Goal: Task Accomplishment & Management: Use online tool/utility

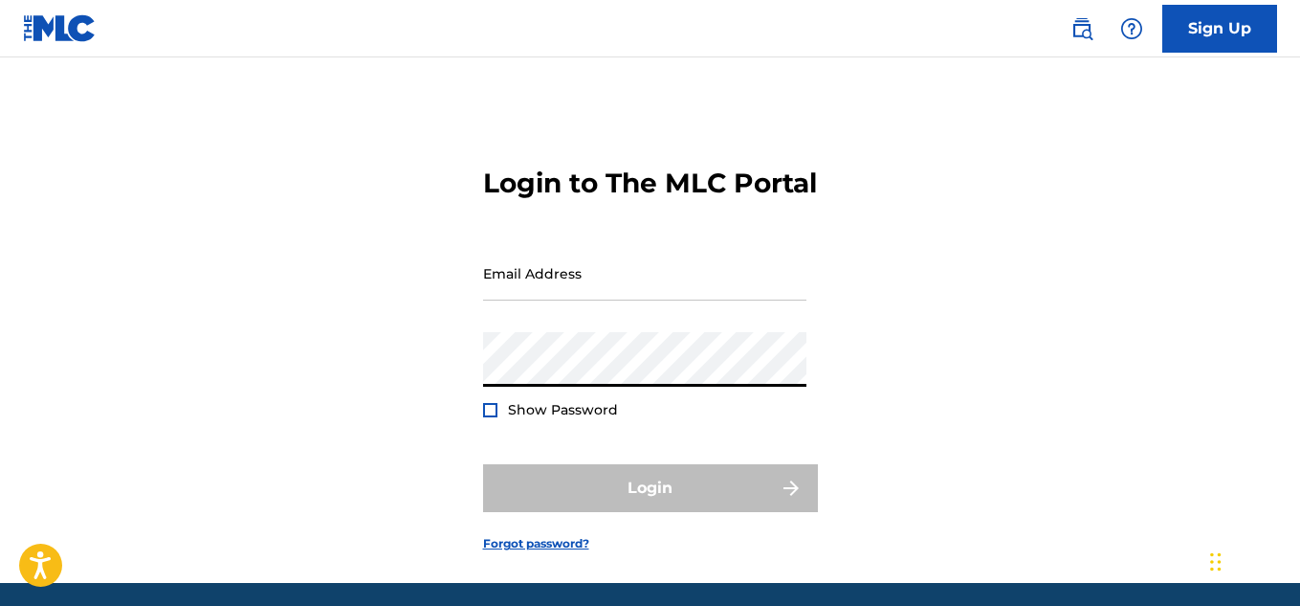
type input "[EMAIL_ADDRESS][DOMAIN_NAME]"
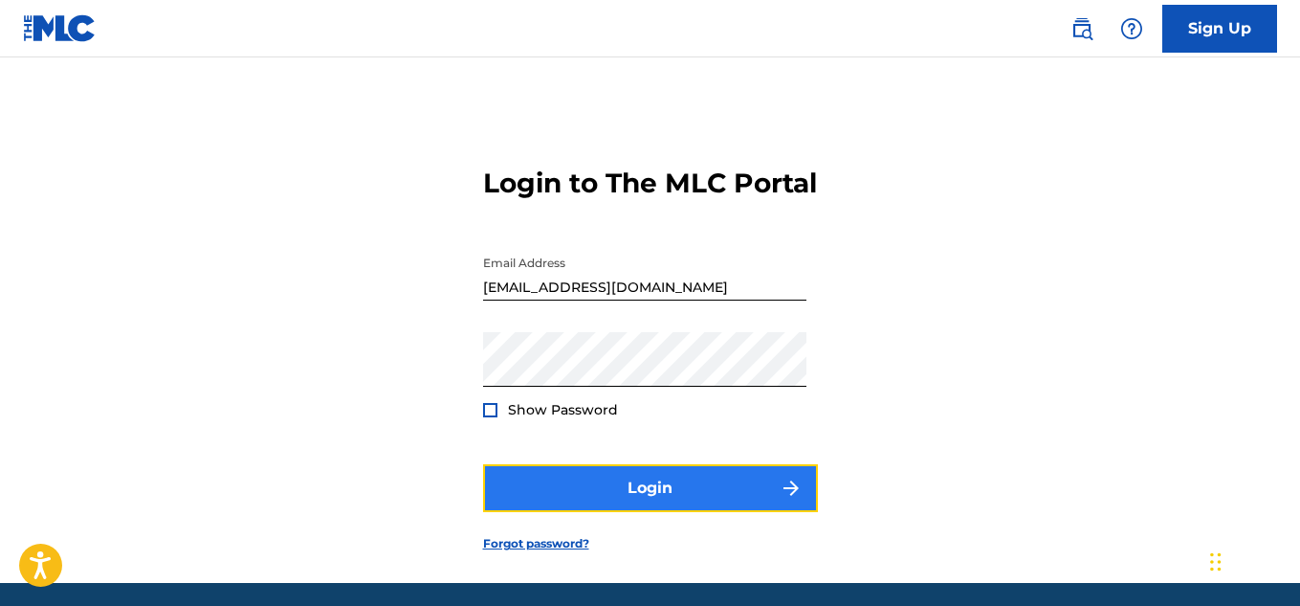
click at [684, 512] on button "Login" at bounding box center [650, 488] width 335 height 48
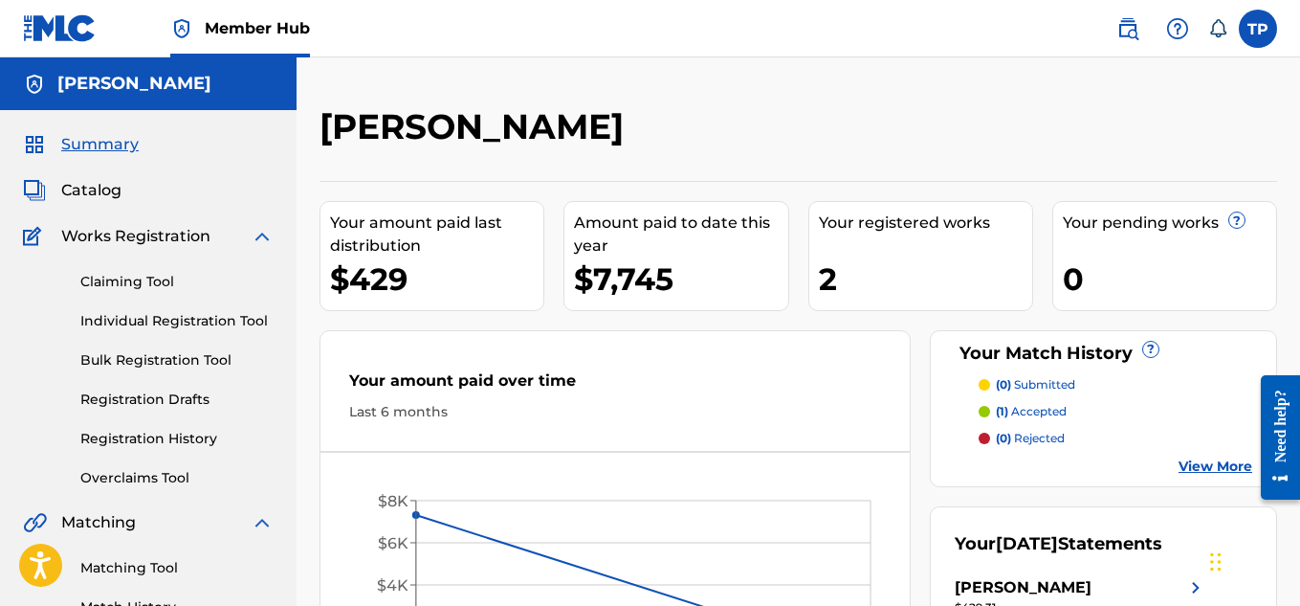
click at [1190, 469] on link "View More" at bounding box center [1215, 466] width 74 height 20
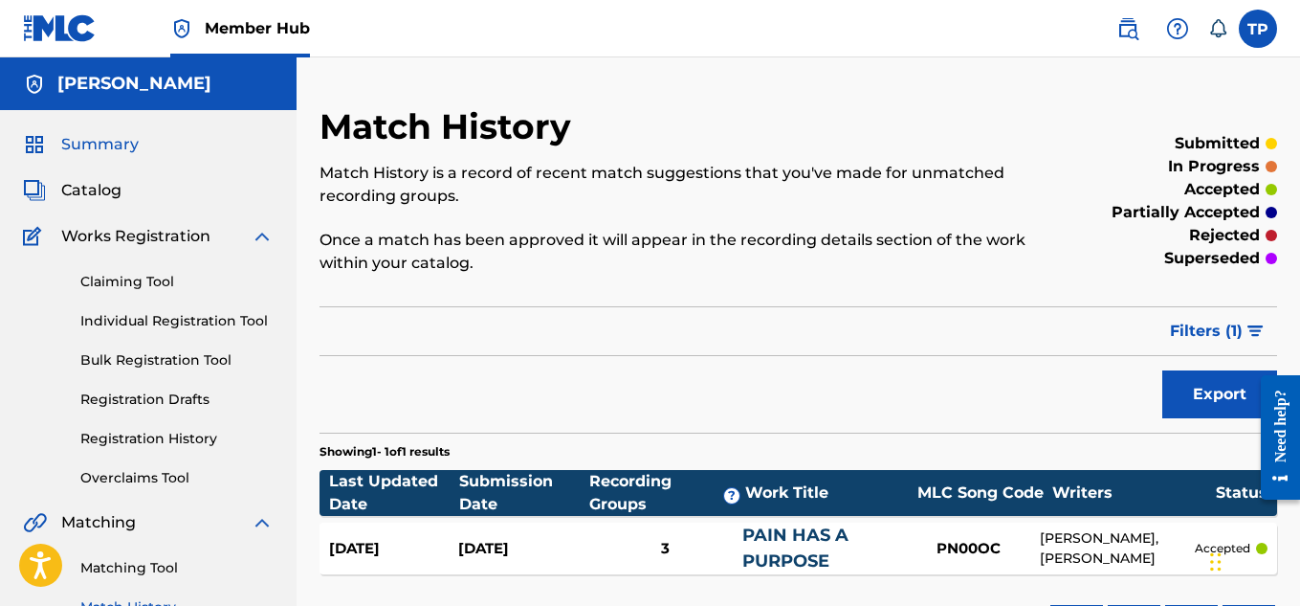
click at [75, 144] on span "Summary" at bounding box center [99, 144] width 77 height 23
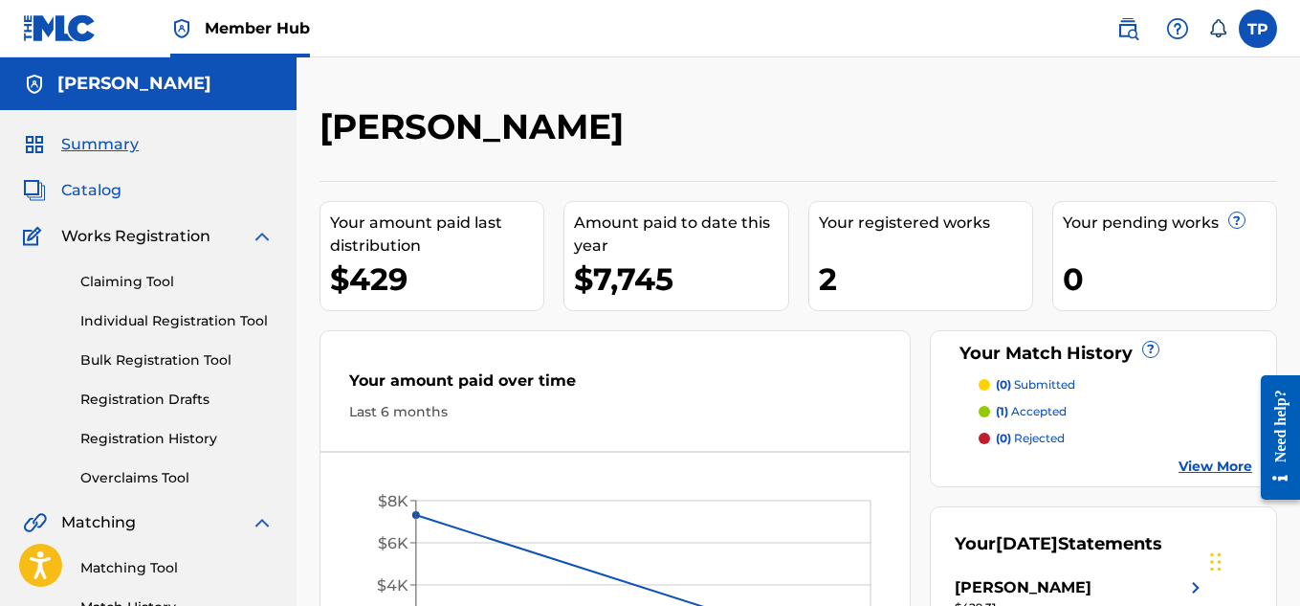
click at [78, 190] on span "Catalog" at bounding box center [91, 190] width 60 height 23
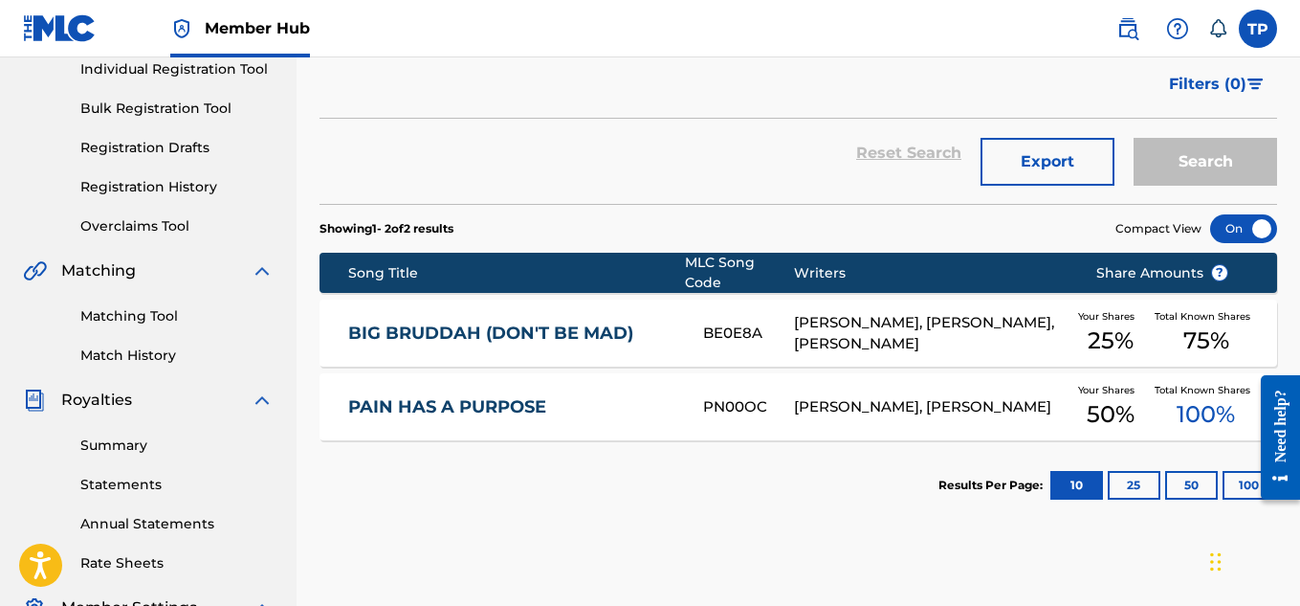
scroll to position [96, 0]
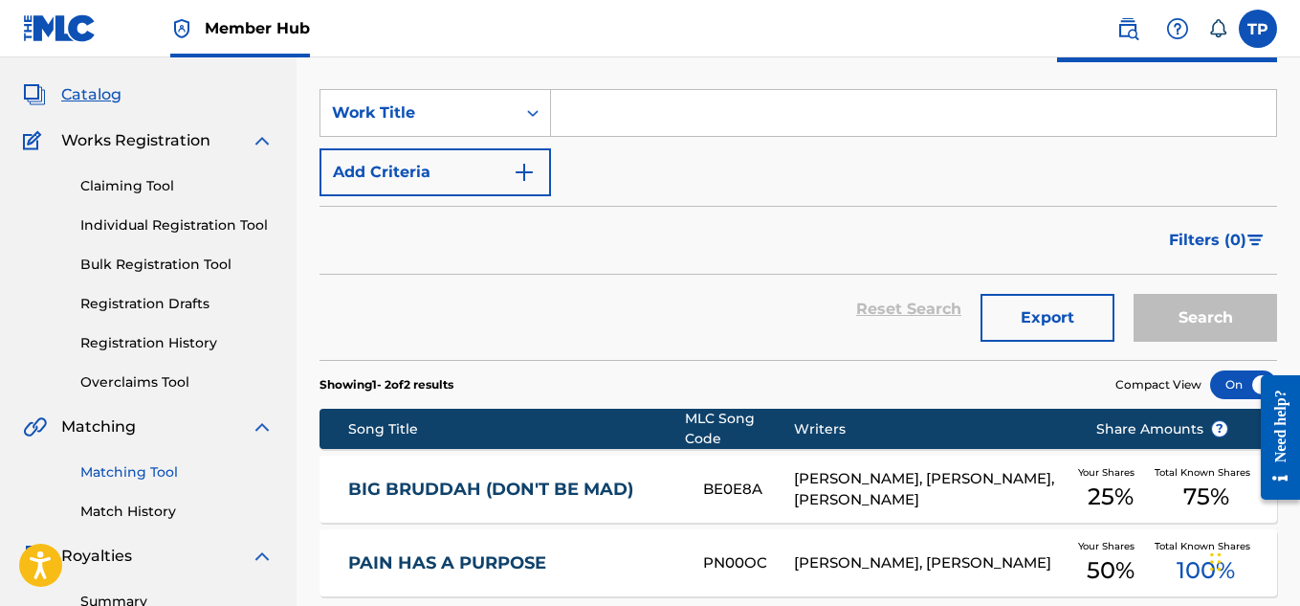
click at [146, 473] on link "Matching Tool" at bounding box center [176, 472] width 193 height 20
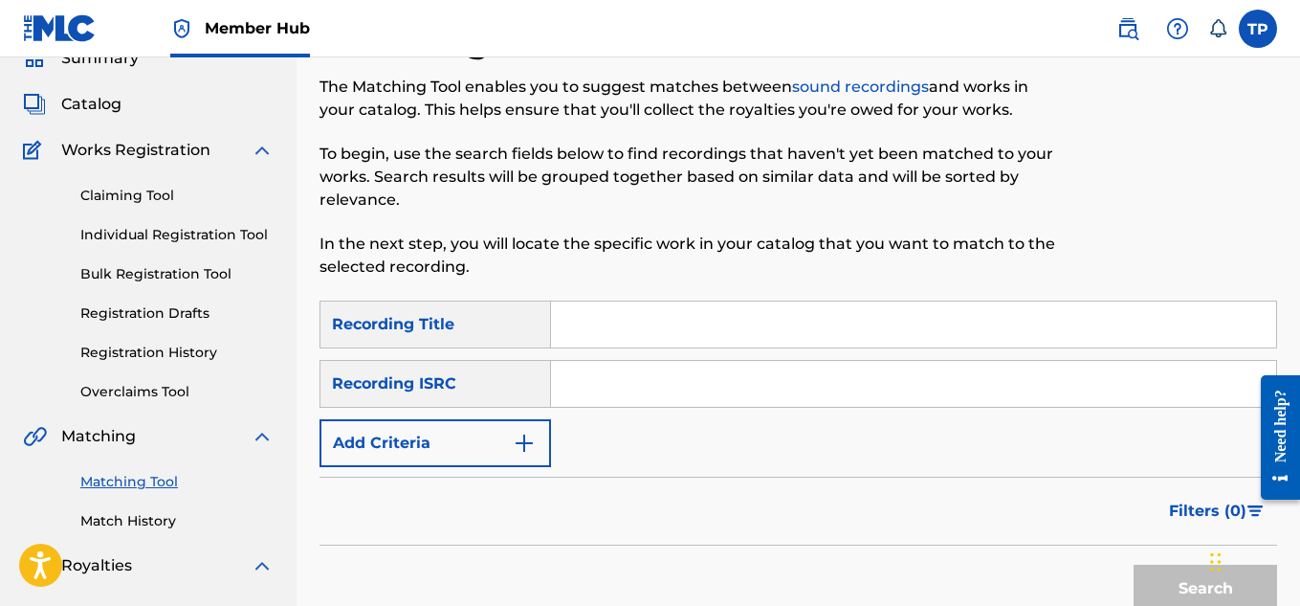
scroll to position [191, 0]
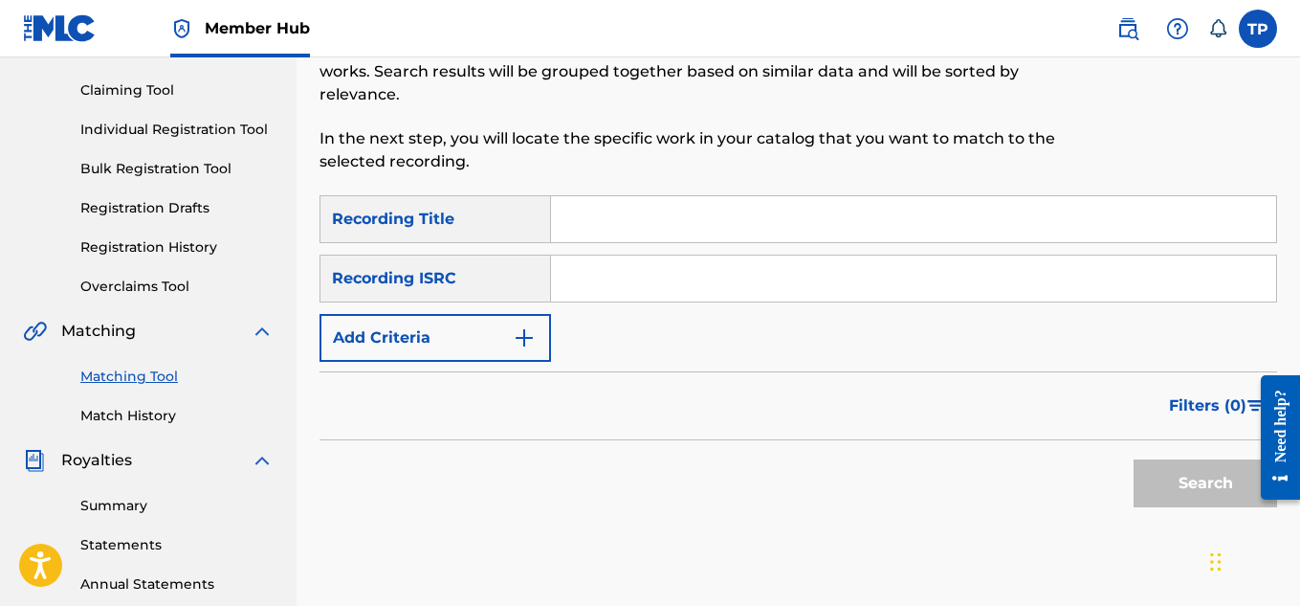
click at [628, 222] on input "Search Form" at bounding box center [913, 219] width 725 height 46
type input "big brudda dont be mad"
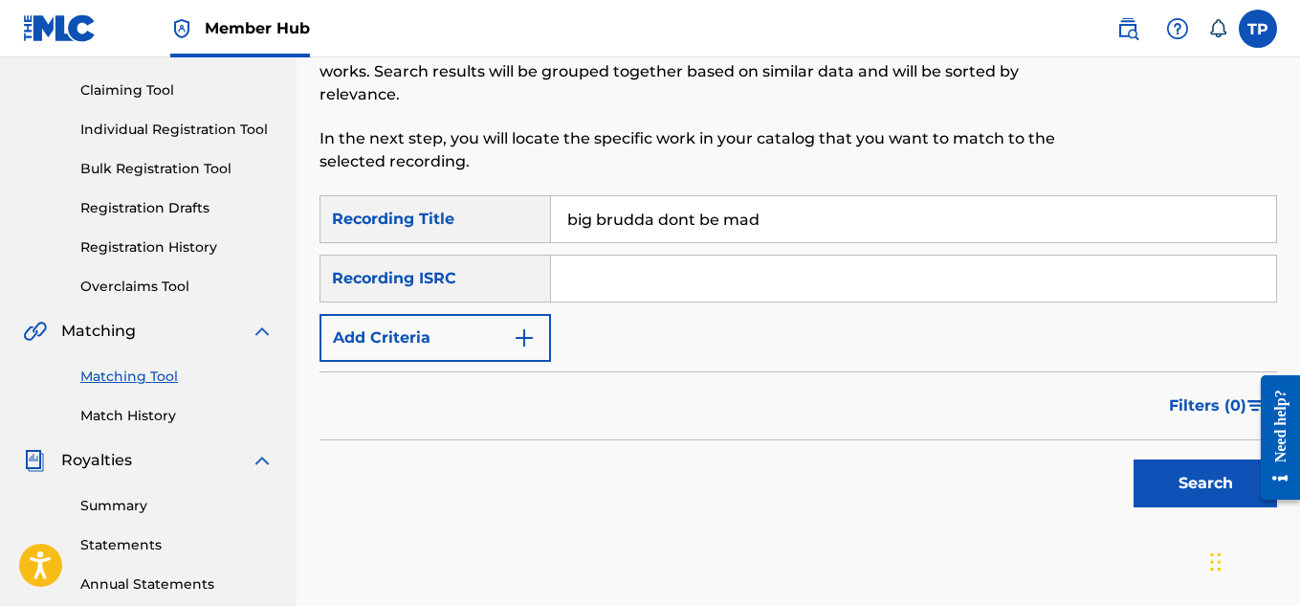
click at [677, 280] on input "Search Form" at bounding box center [913, 278] width 725 height 46
click at [528, 338] on img "Search Form" at bounding box center [524, 337] width 23 height 23
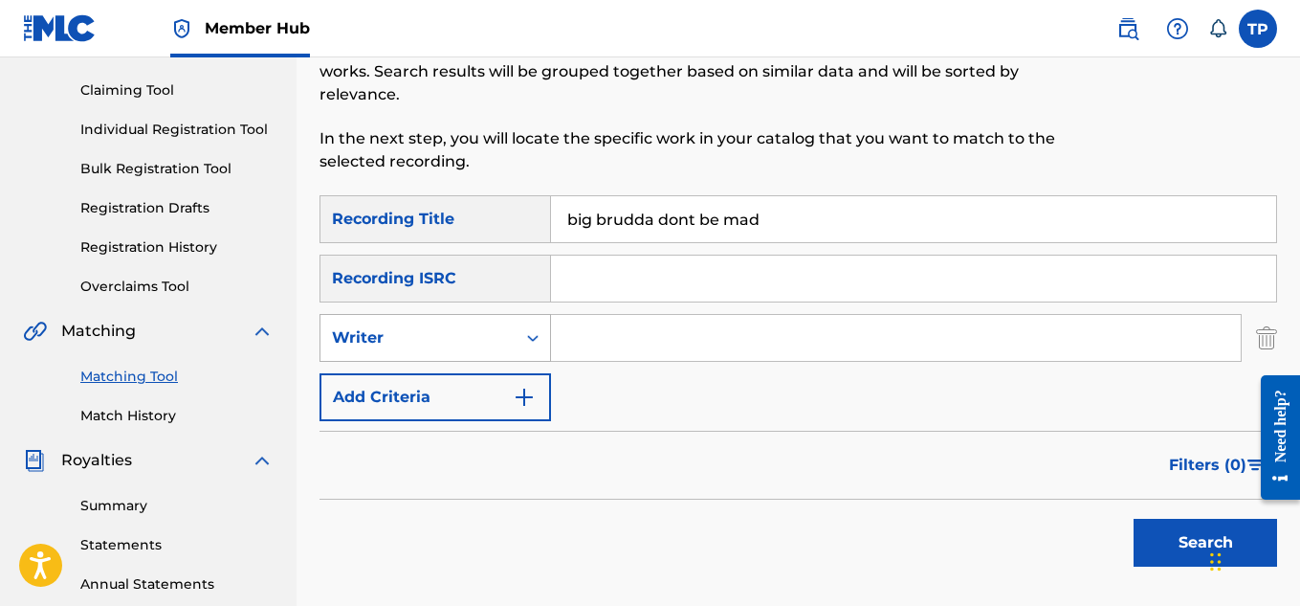
click at [537, 333] on icon "Search Form" at bounding box center [532, 337] width 19 height 19
click at [629, 323] on input "Search Form" at bounding box center [896, 338] width 690 height 46
type input "[PERSON_NAME]"
click at [1134, 518] on button "Search" at bounding box center [1205, 542] width 143 height 48
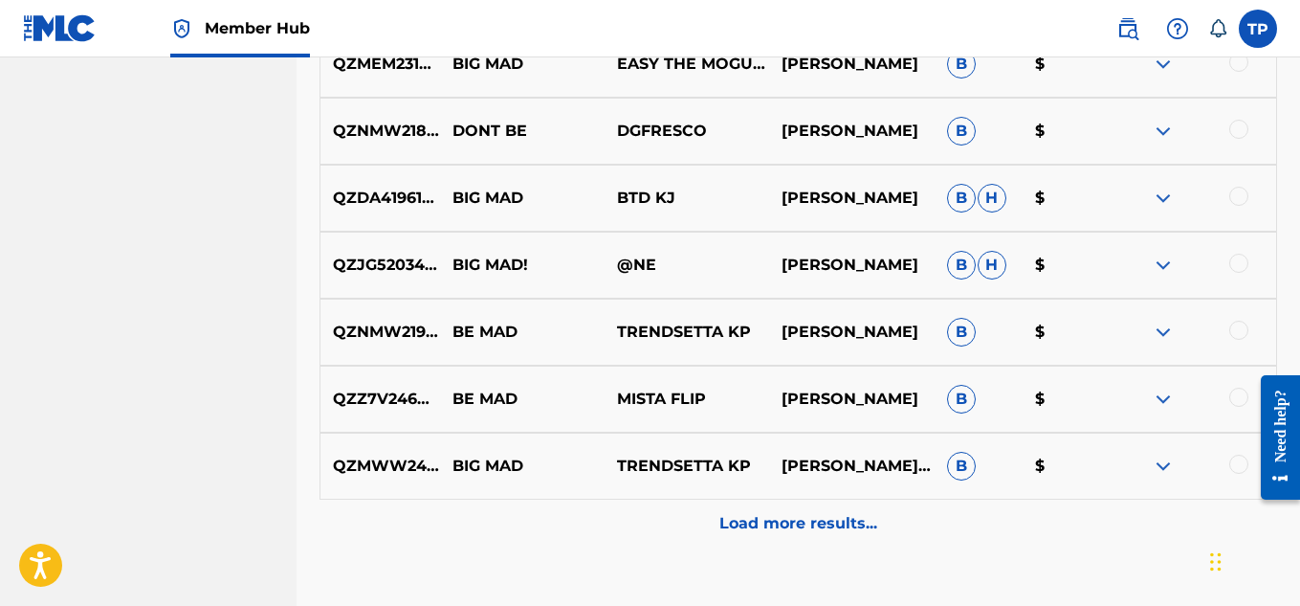
scroll to position [1141, 0]
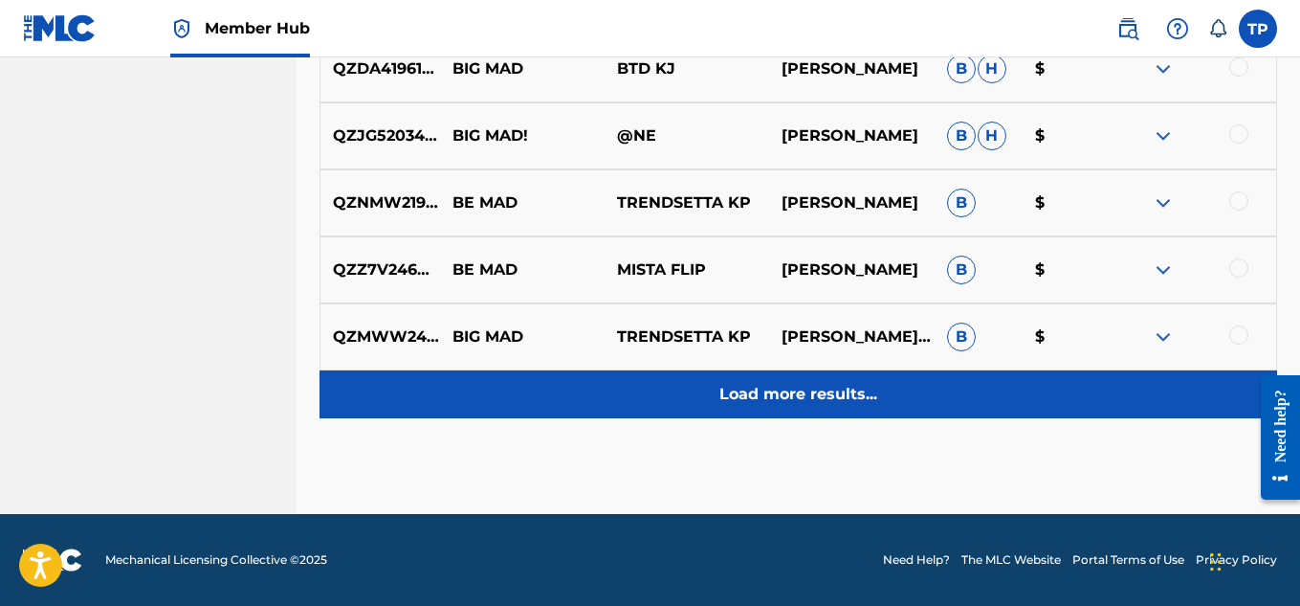
click at [780, 385] on p "Load more results..." at bounding box center [798, 394] width 158 height 23
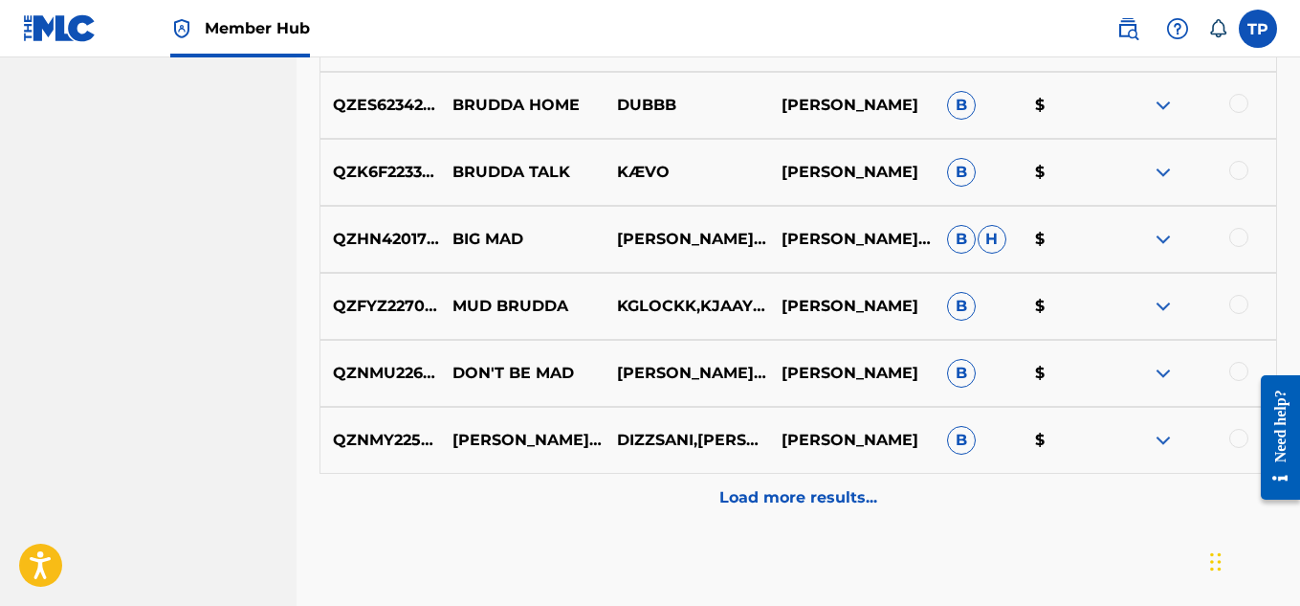
scroll to position [1715, 0]
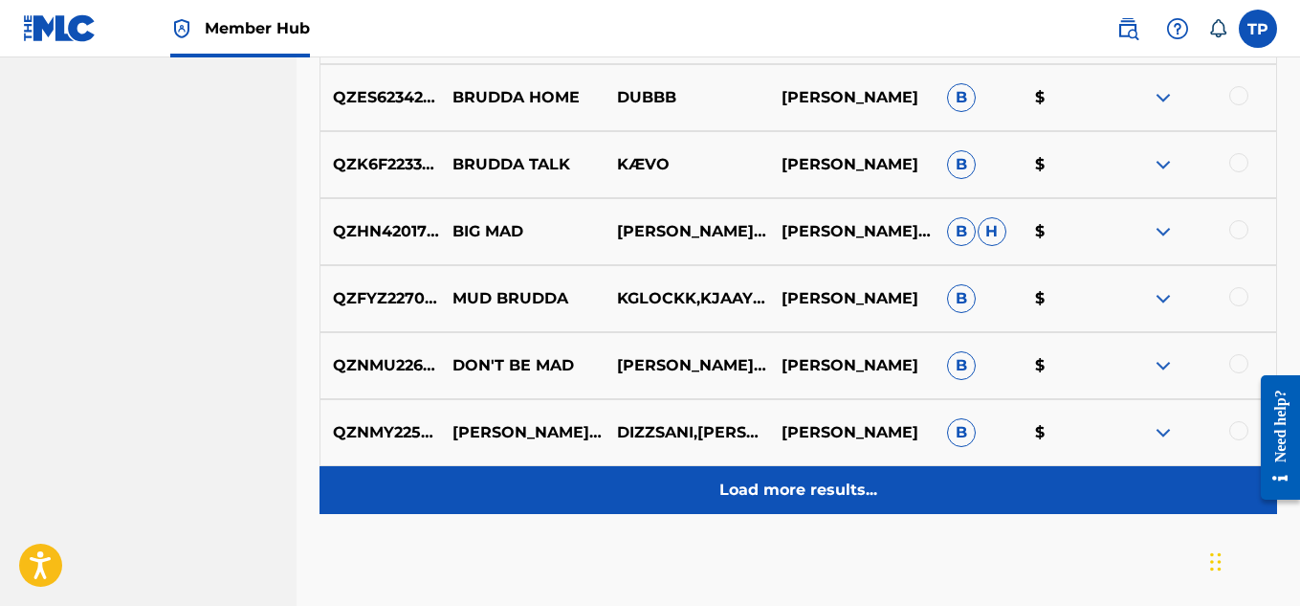
click at [791, 482] on p "Load more results..." at bounding box center [798, 489] width 158 height 23
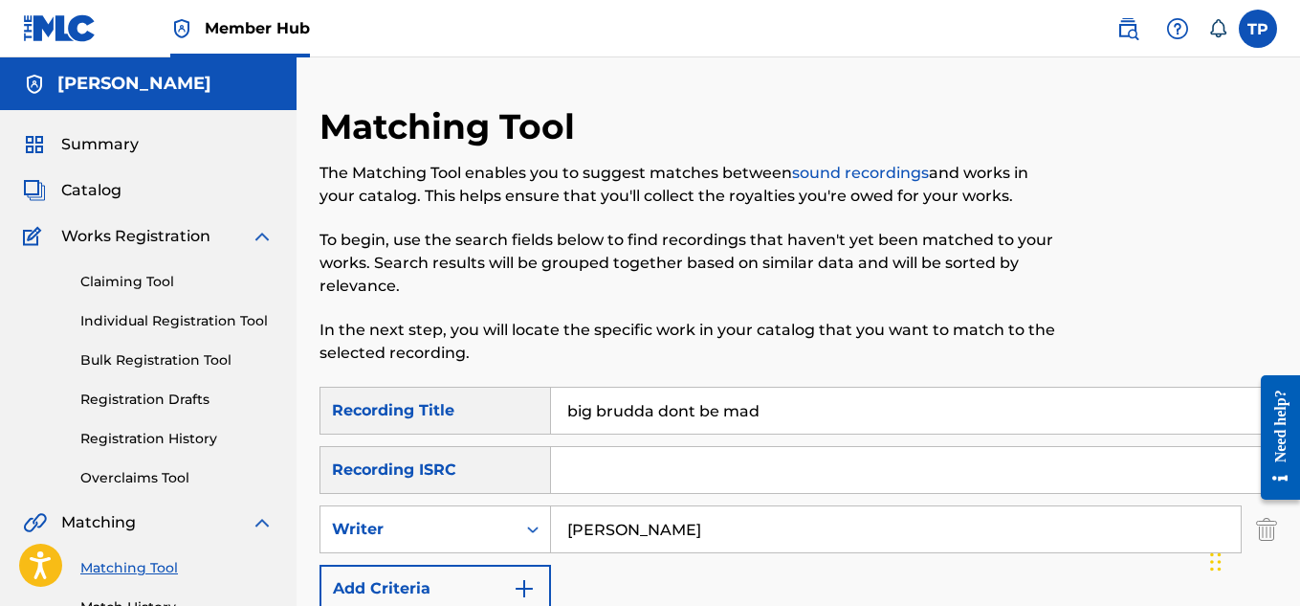
scroll to position [96, 0]
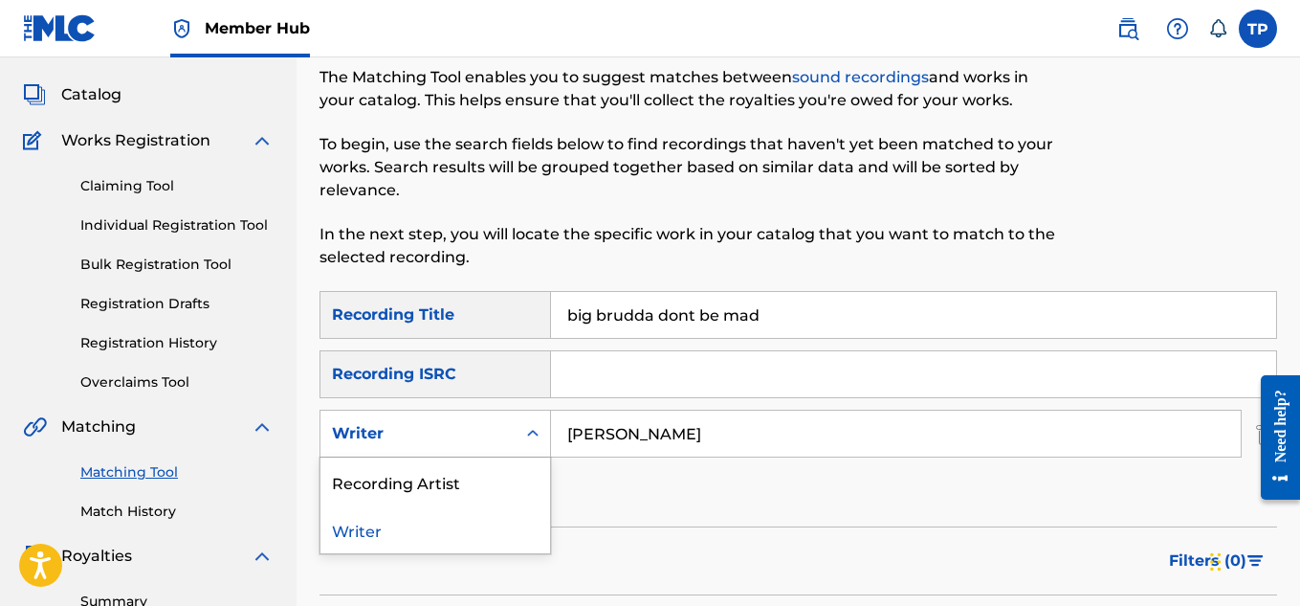
click at [539, 438] on icon "Search Form" at bounding box center [532, 433] width 19 height 19
click at [466, 490] on div "Recording Artist" at bounding box center [435, 481] width 230 height 48
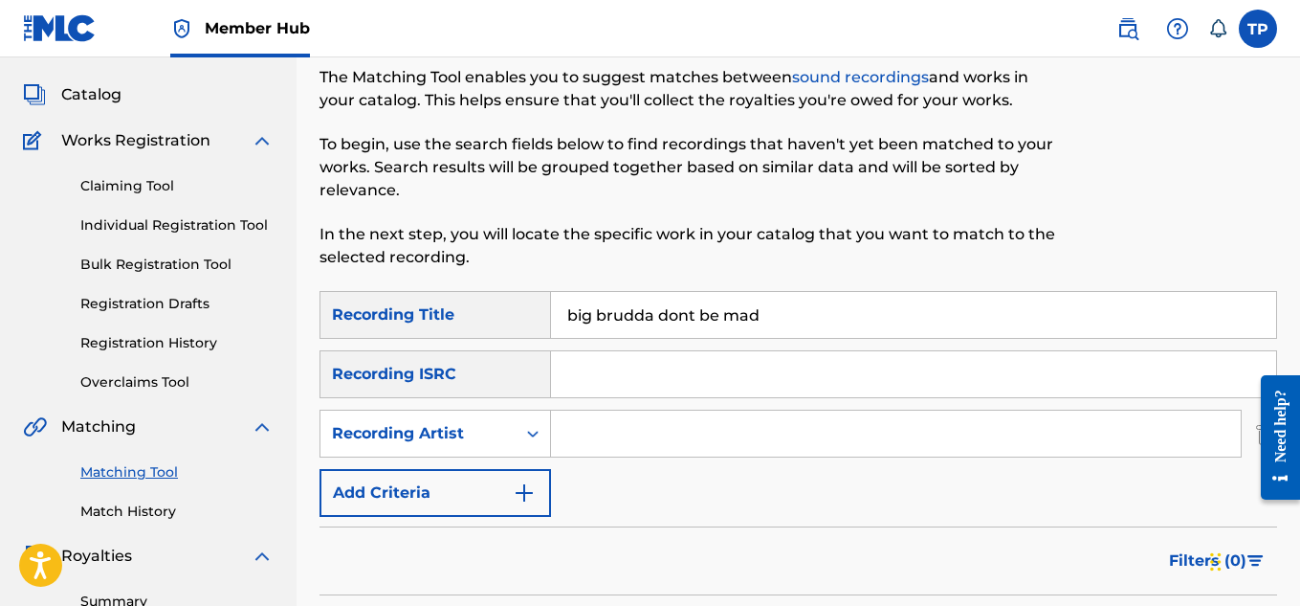
click at [580, 441] on input "Search Form" at bounding box center [896, 433] width 690 height 46
type input "[PERSON_NAME]"
drag, startPoint x: 759, startPoint y: 314, endPoint x: 526, endPoint y: 314, distance: 232.4
click at [526, 314] on div "SearchWithCriteria617ea1d7-e52a-4041-9eb2-b3377eb7554d Recording Title big brud…" at bounding box center [798, 315] width 958 height 48
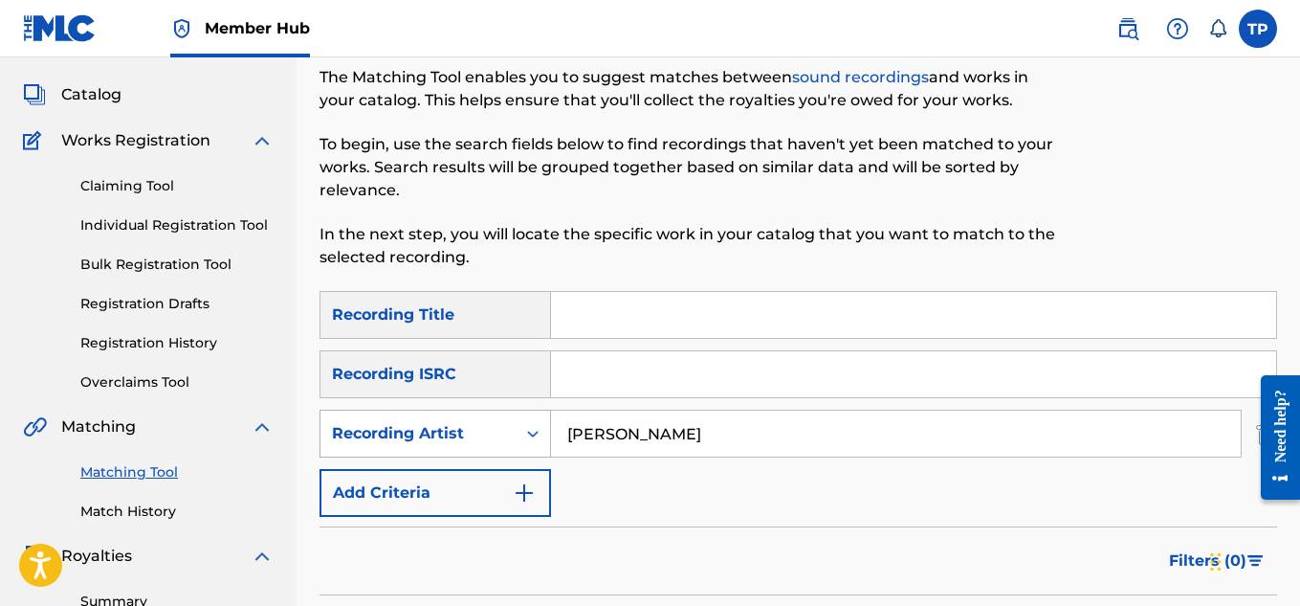
drag, startPoint x: 655, startPoint y: 446, endPoint x: 478, endPoint y: 449, distance: 177.0
click at [478, 449] on div "SearchWithCriteria679b8146-95f1-4349-aeca-4e30478586be Recording Artist [PERSON…" at bounding box center [798, 433] width 958 height 48
click at [764, 505] on div "SearchWithCriteria617ea1d7-e52a-4041-9eb2-b3377eb7554d Recording Title SearchWi…" at bounding box center [798, 404] width 958 height 226
click at [614, 320] on input "Search Form" at bounding box center [913, 315] width 725 height 46
click at [938, 259] on p "In the next step, you will locate the specific work in your catalog that you wa…" at bounding box center [688, 246] width 738 height 46
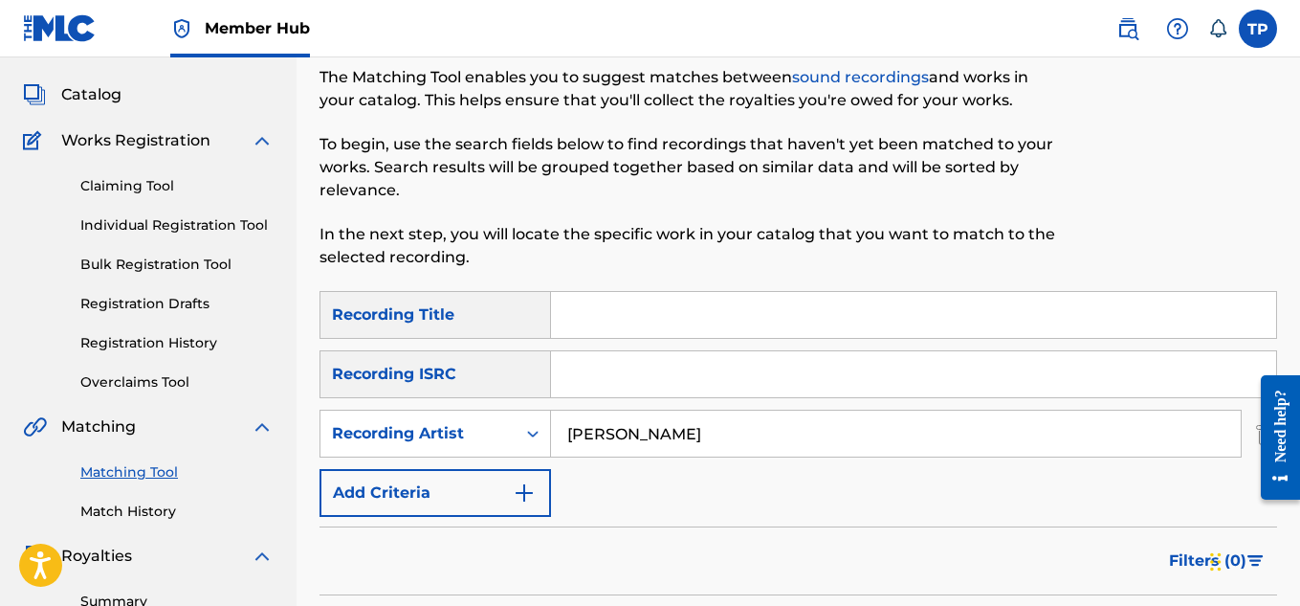
drag, startPoint x: 221, startPoint y: 20, endPoint x: 123, endPoint y: 20, distance: 97.6
click at [221, 20] on span "Member Hub" at bounding box center [257, 28] width 105 height 22
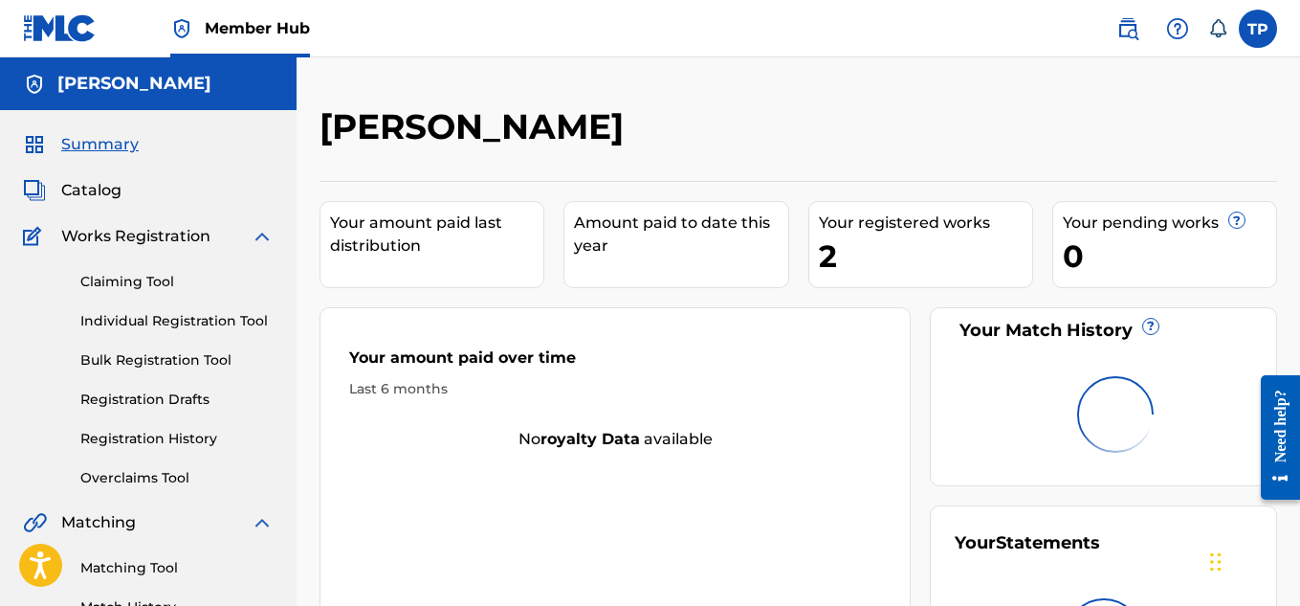
click at [64, 31] on img at bounding box center [60, 28] width 74 height 28
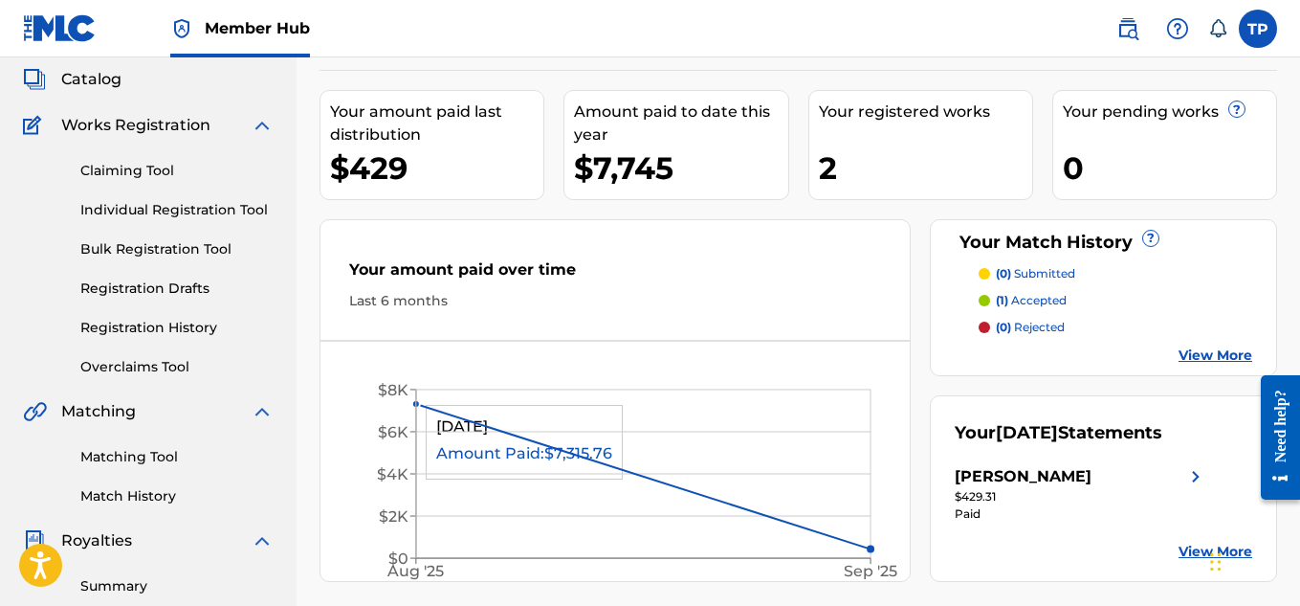
scroll to position [383, 0]
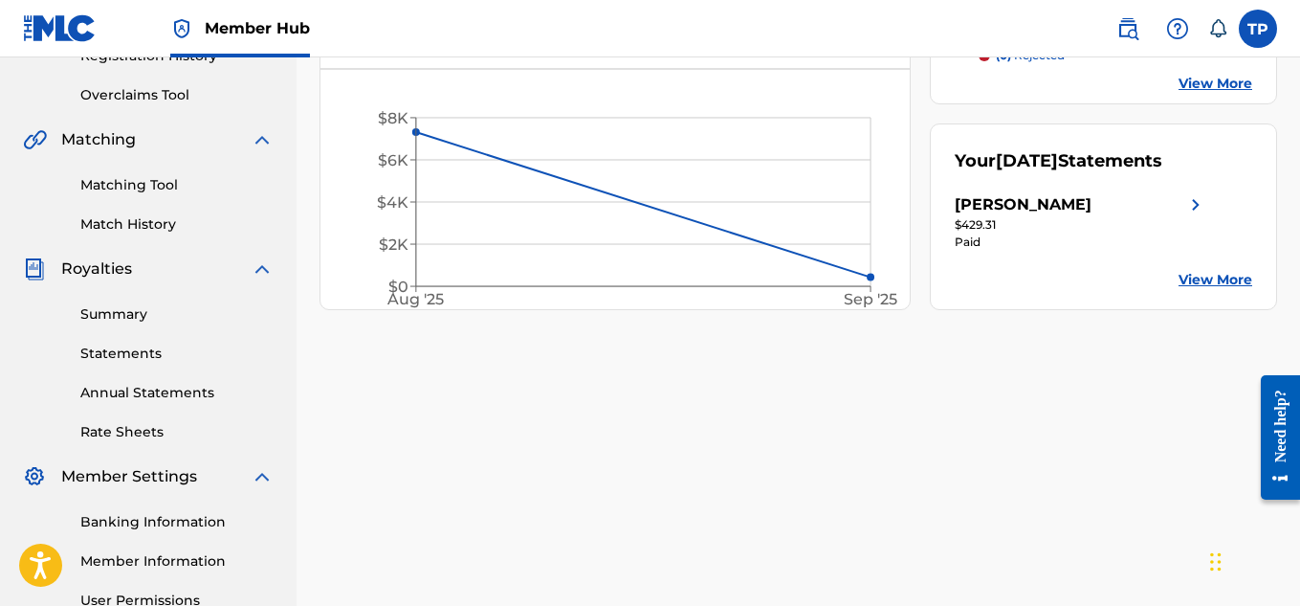
click at [1221, 290] on link "View More" at bounding box center [1215, 280] width 74 height 20
